Goal: Navigation & Orientation: Find specific page/section

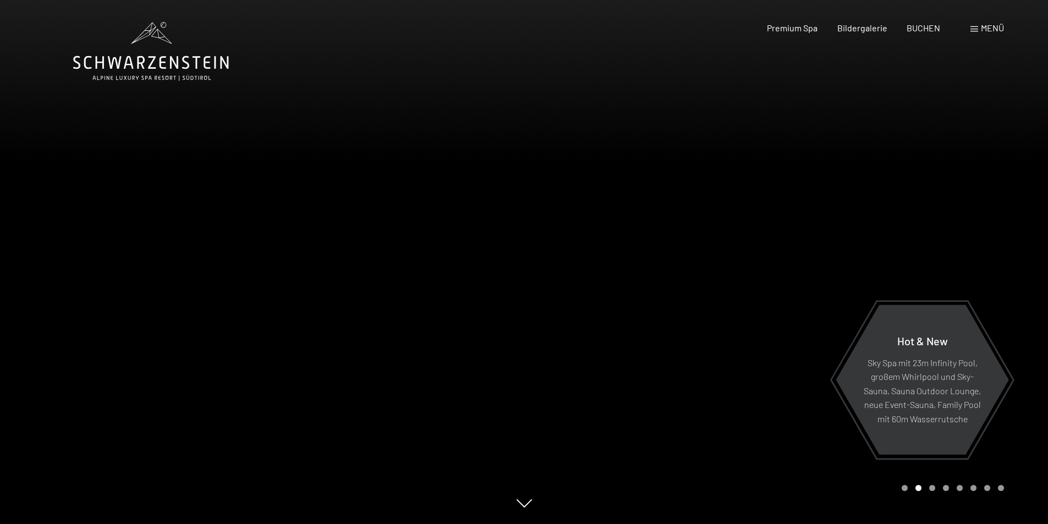
click at [1000, 30] on span "Menü" at bounding box center [992, 28] width 23 height 10
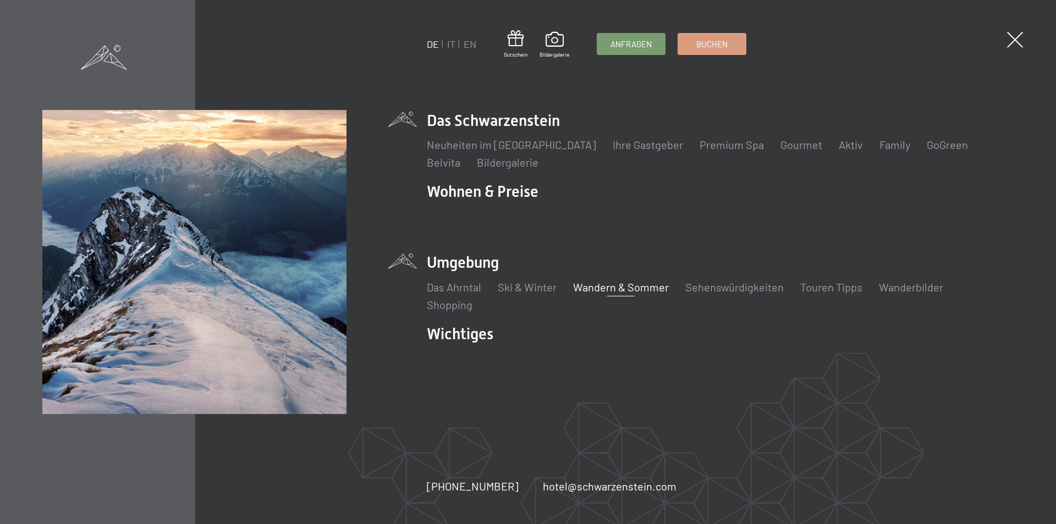
click at [628, 287] on link "Wandern & Sommer" at bounding box center [621, 287] width 96 height 13
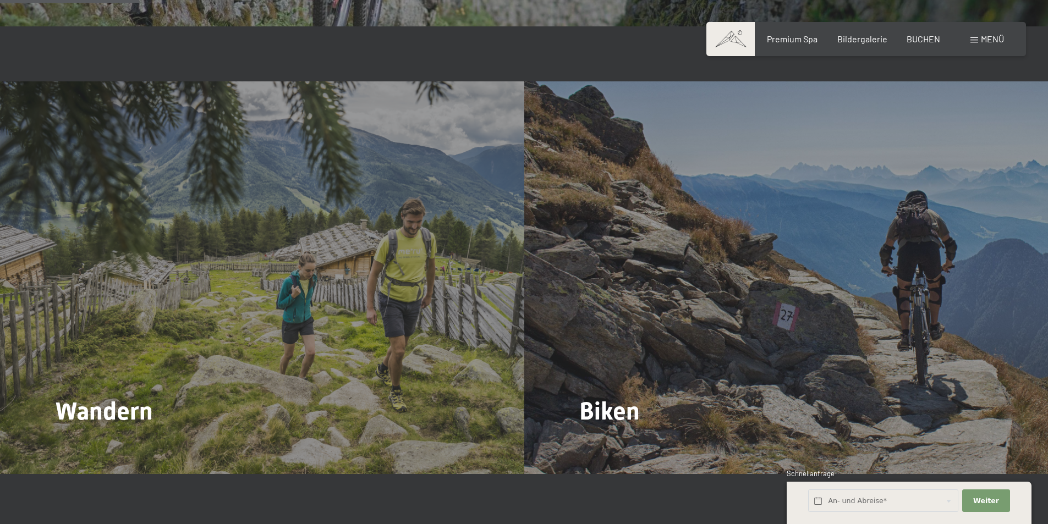
scroll to position [1155, 0]
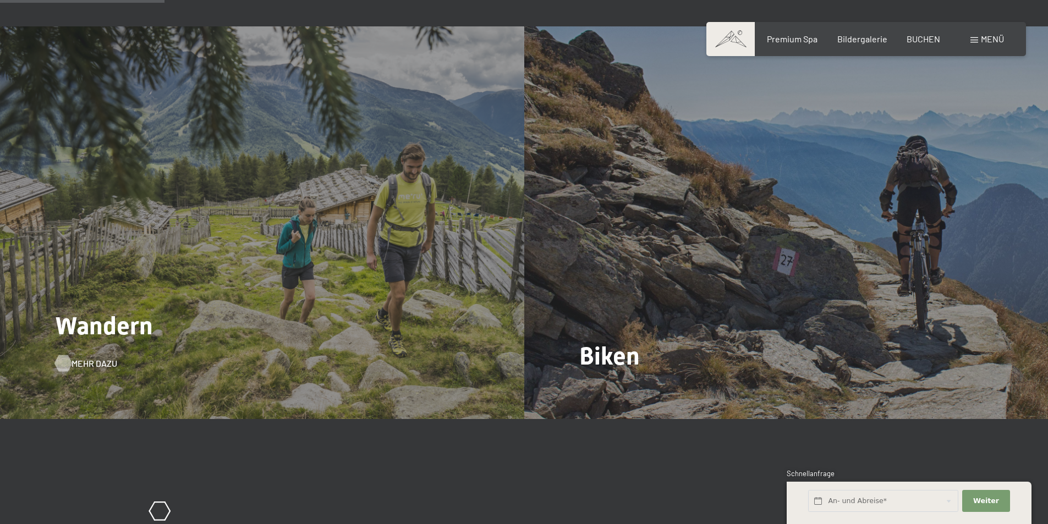
click at [84, 358] on span "Mehr dazu" at bounding box center [95, 364] width 46 height 12
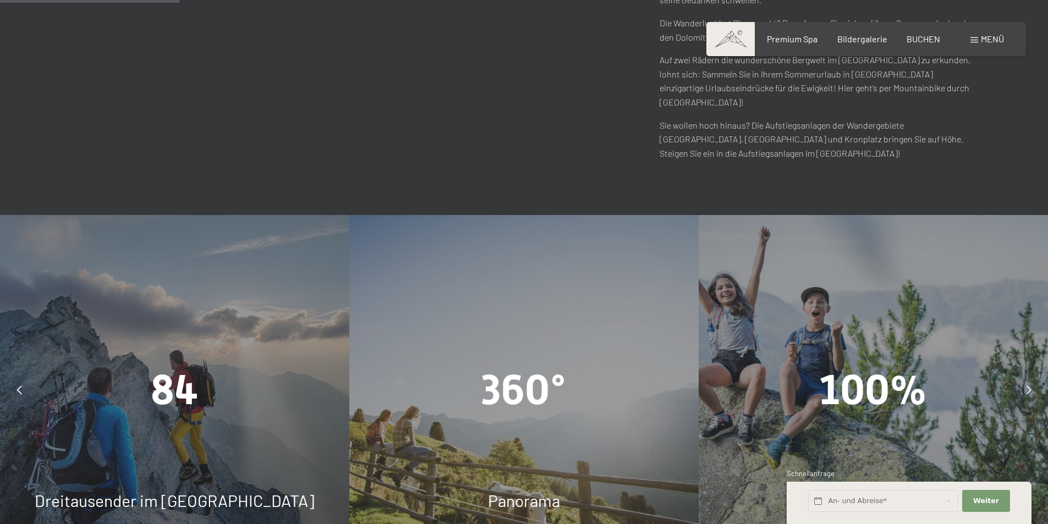
scroll to position [825, 0]
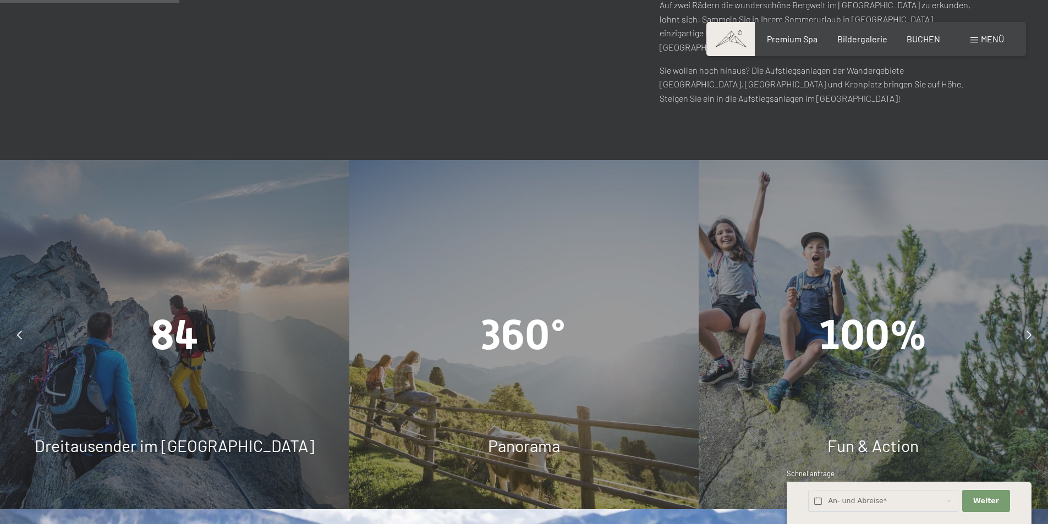
click at [19, 331] on icon at bounding box center [19, 335] width 5 height 9
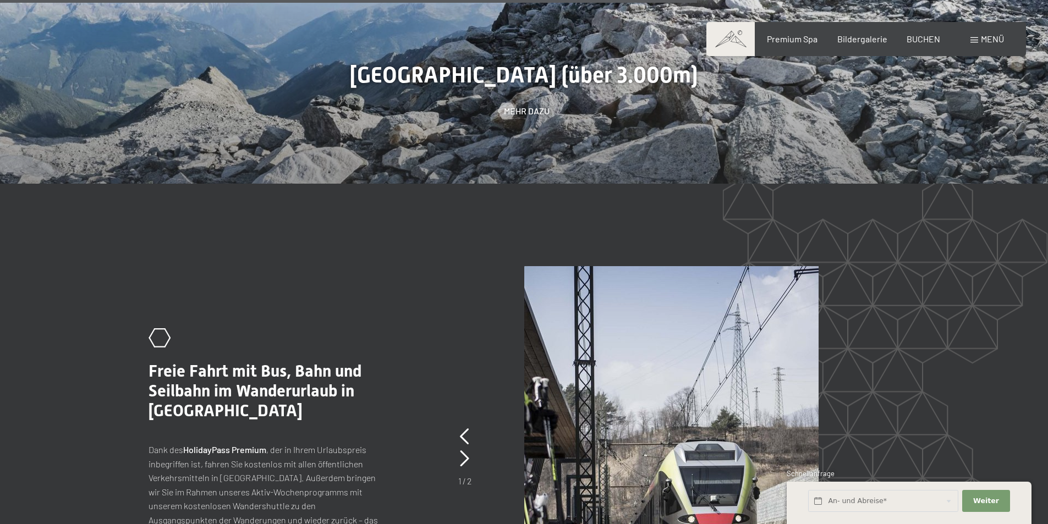
scroll to position [3025, 0]
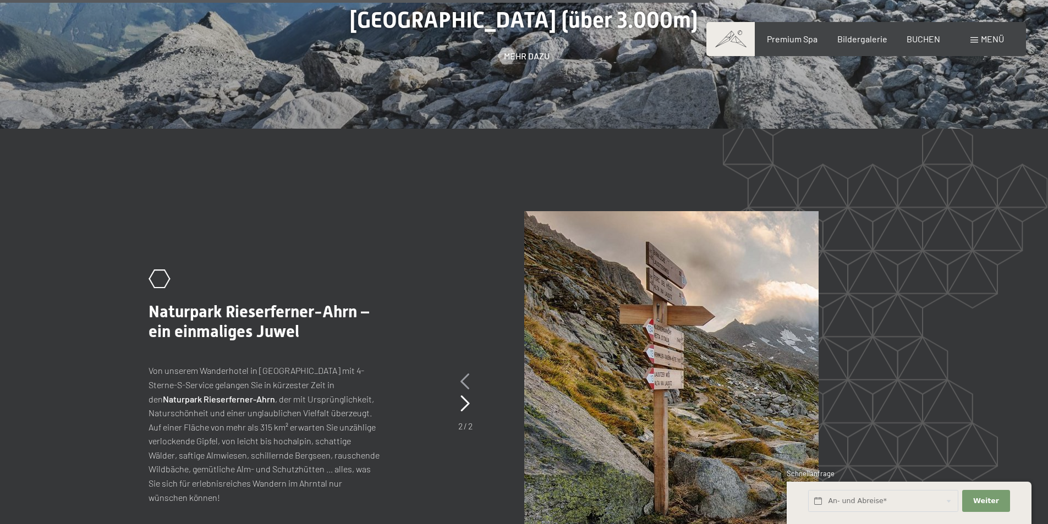
click at [464, 373] on icon at bounding box center [464, 381] width 9 height 17
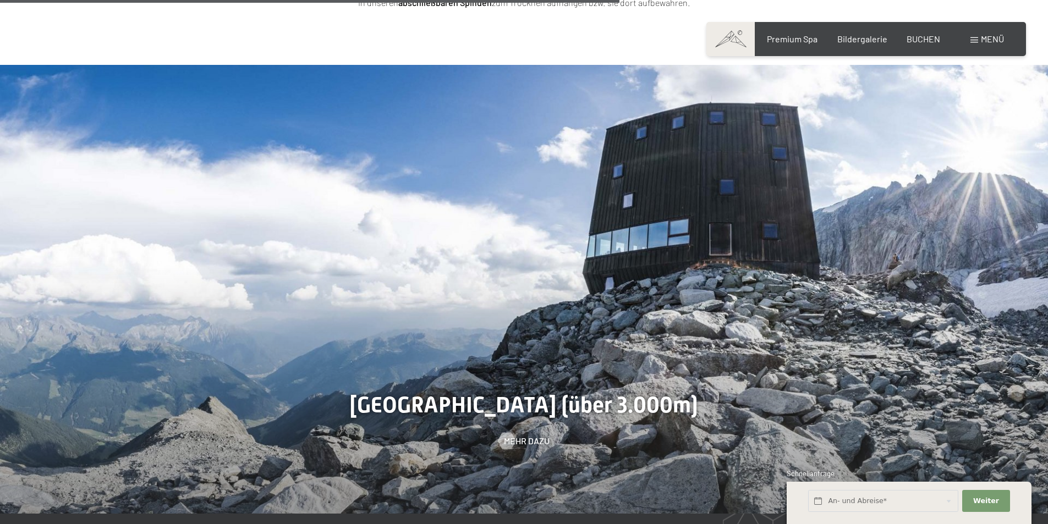
scroll to position [2585, 0]
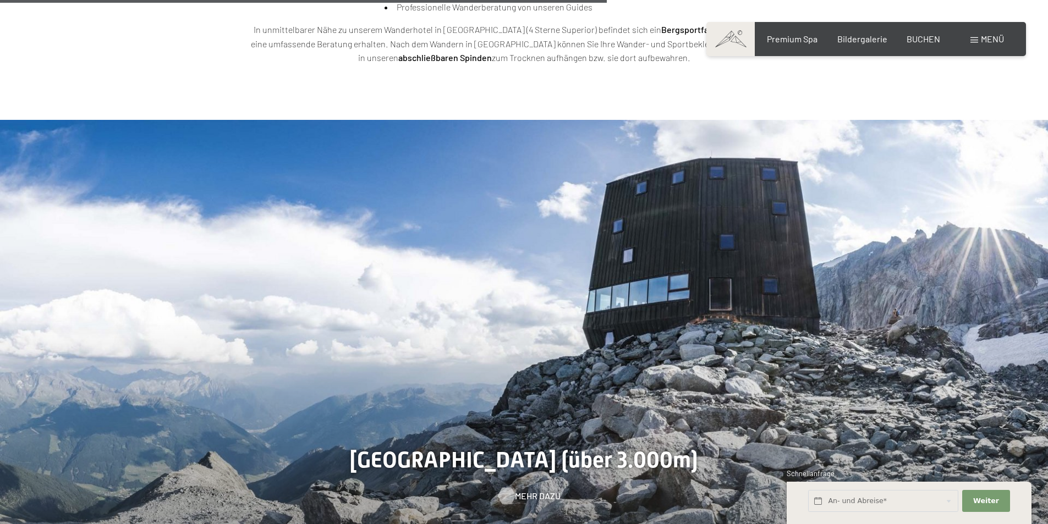
click at [531, 490] on span "Mehr dazu" at bounding box center [538, 496] width 46 height 12
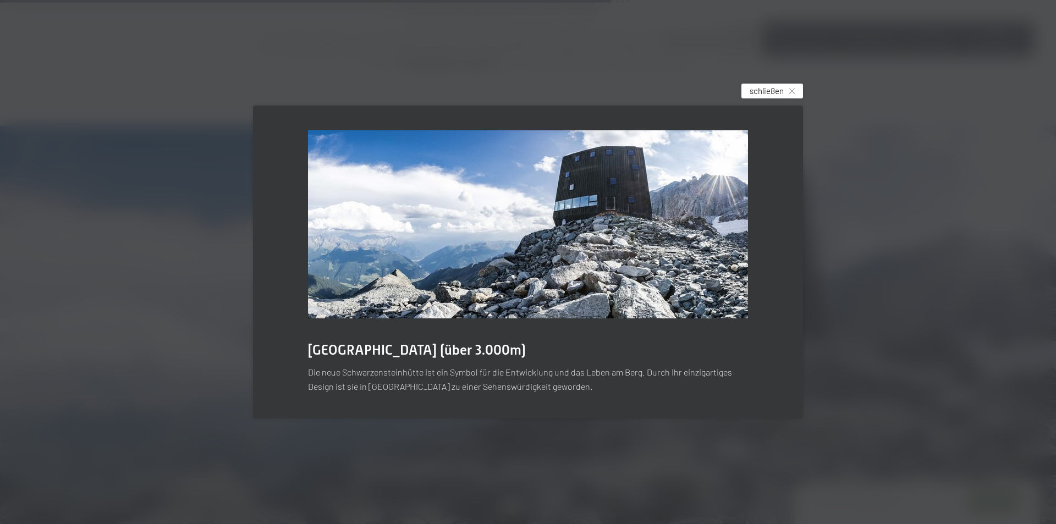
click at [791, 91] on icon at bounding box center [792, 92] width 6 height 6
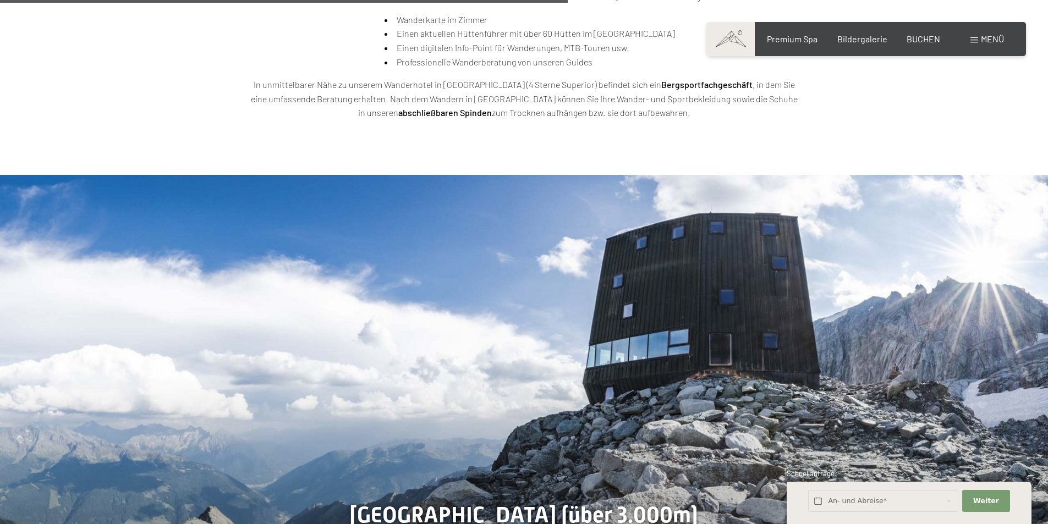
scroll to position [2420, 0]
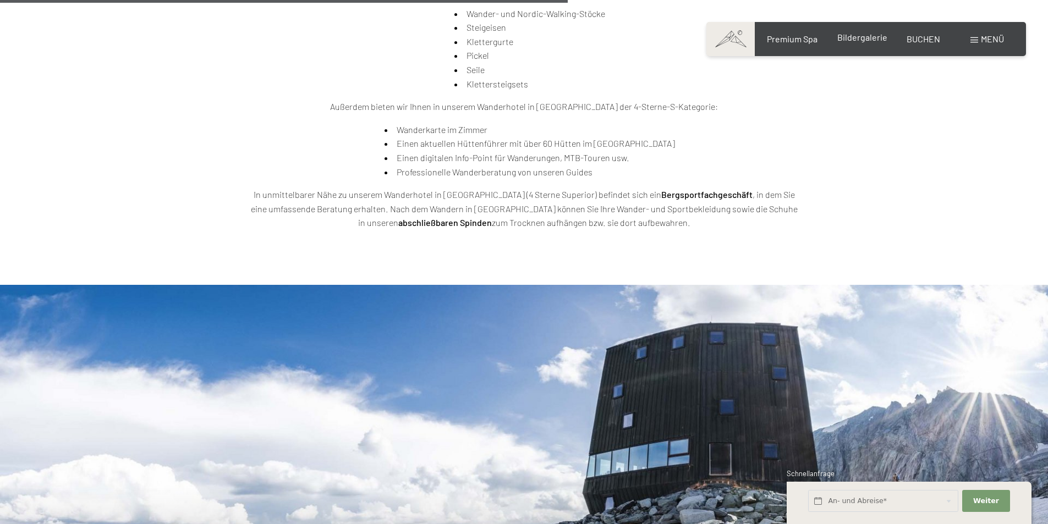
click at [866, 40] on span "Bildergalerie" at bounding box center [862, 37] width 50 height 10
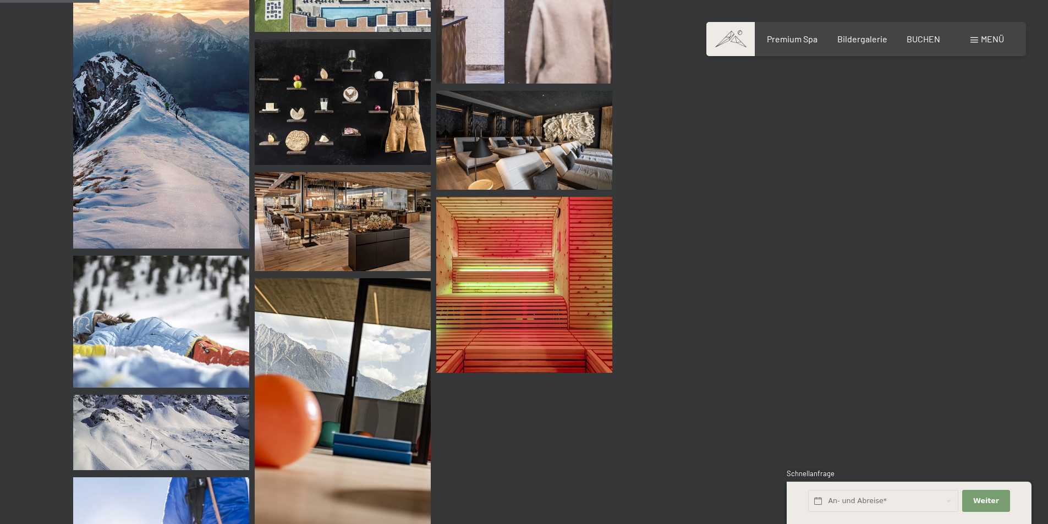
scroll to position [1485, 0]
